Goal: Information Seeking & Learning: Find specific page/section

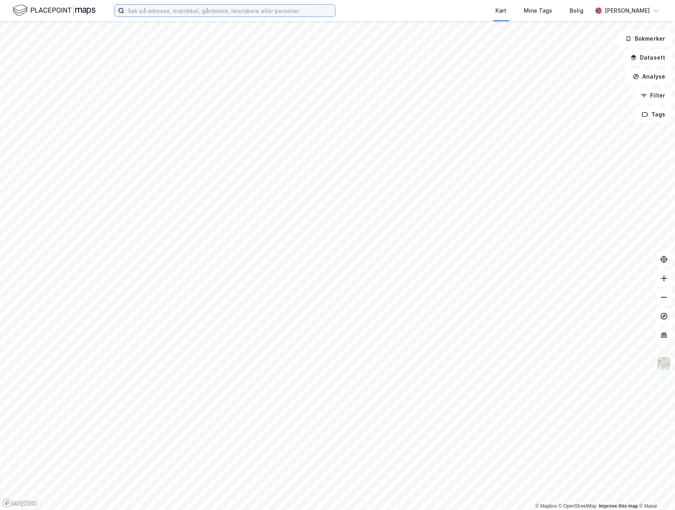
click at [187, 11] on input at bounding box center [229, 11] width 211 height 12
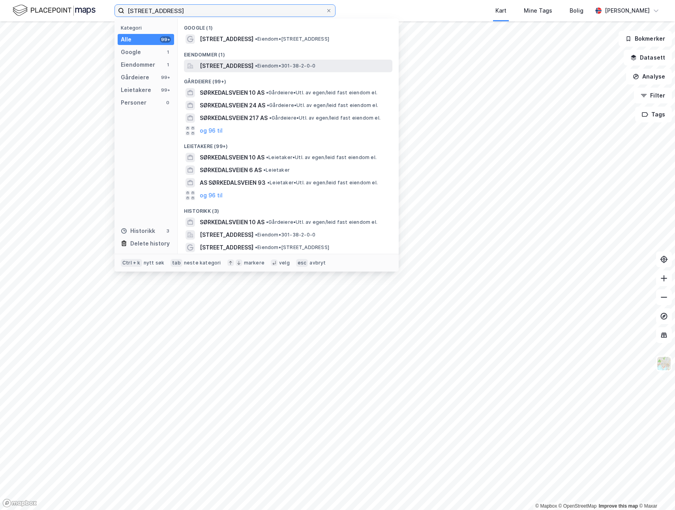
type input "[STREET_ADDRESS]"
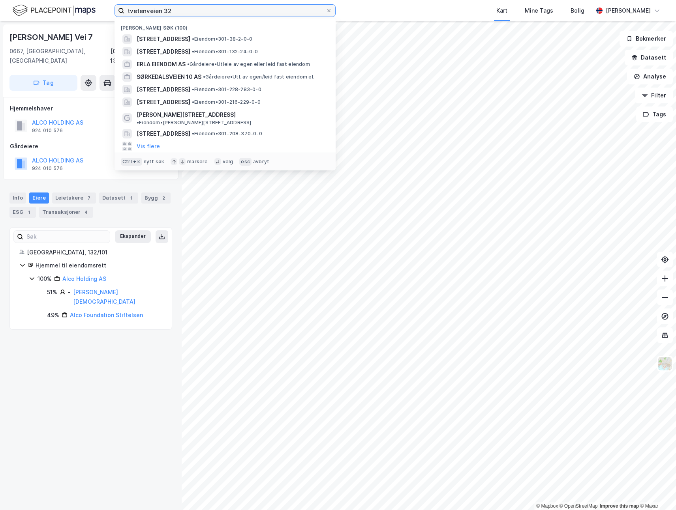
drag, startPoint x: 184, startPoint y: 11, endPoint x: 94, endPoint y: 11, distance: 89.6
click at [94, 11] on div "tvetenveien 32 Nylige søk (100) [STREET_ADDRESS] • Eiendom • 301-38-2-0-0 [STRE…" at bounding box center [338, 10] width 676 height 21
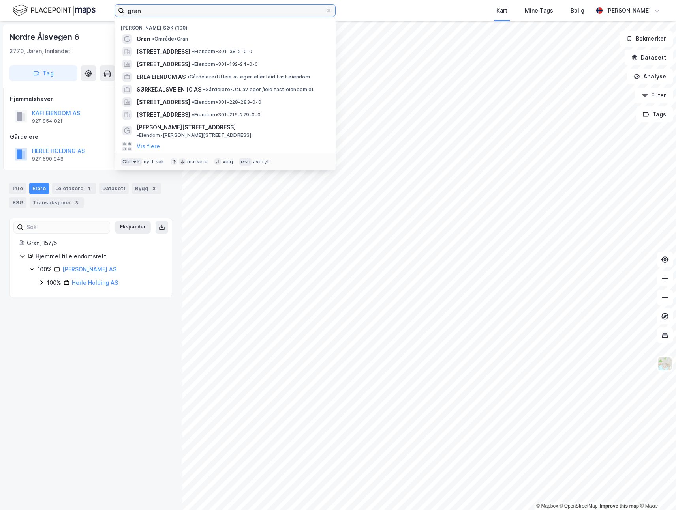
drag, startPoint x: 146, startPoint y: 13, endPoint x: 108, endPoint y: 16, distance: 38.0
click at [108, 16] on div "gran Nylige søk (100) Gran • Område • [STREET_ADDRESS] • Eiendom • 301-38-2-0-0…" at bounding box center [338, 10] width 676 height 21
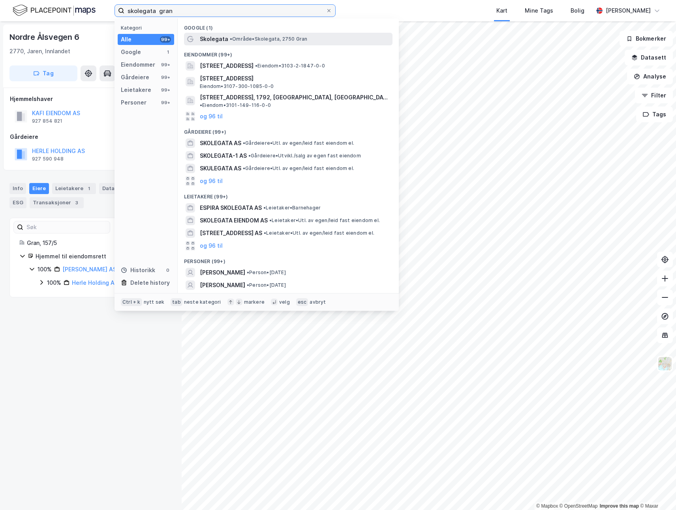
type input "skolegata gran"
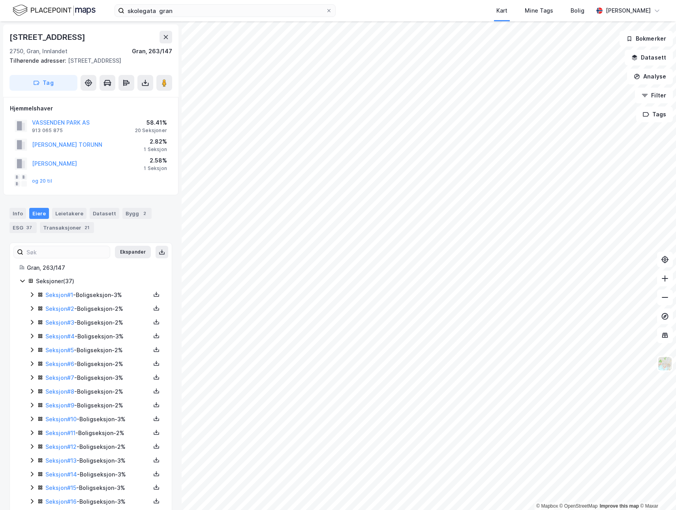
scroll to position [0, 0]
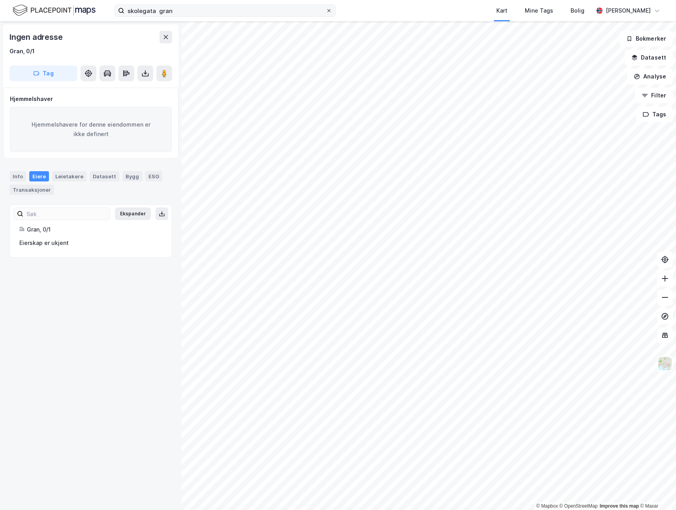
click at [329, 11] on icon at bounding box center [328, 10] width 5 height 5
click at [326, 11] on input "skolegata gran" at bounding box center [224, 11] width 201 height 12
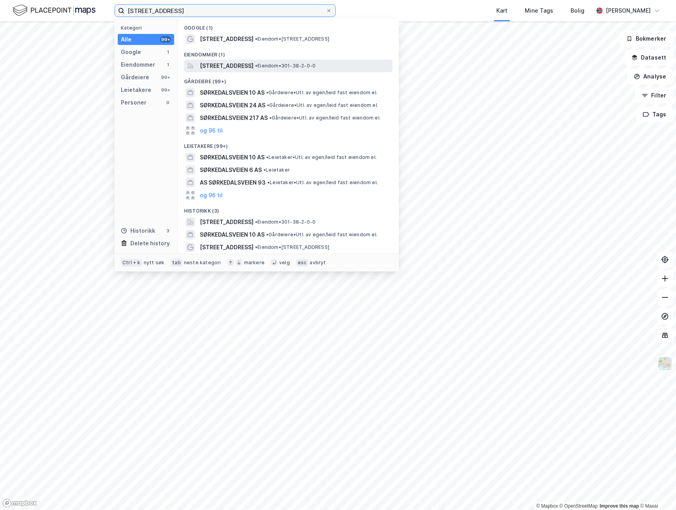
type input "[STREET_ADDRESS]"
